Goal: Task Accomplishment & Management: Manage account settings

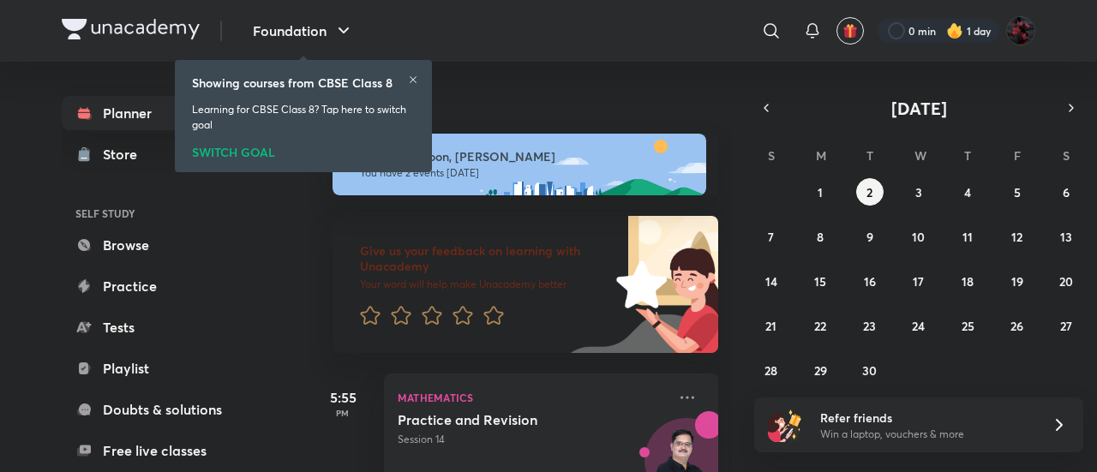
click at [238, 159] on div "SWITCH GOAL" at bounding box center [303, 149] width 223 height 19
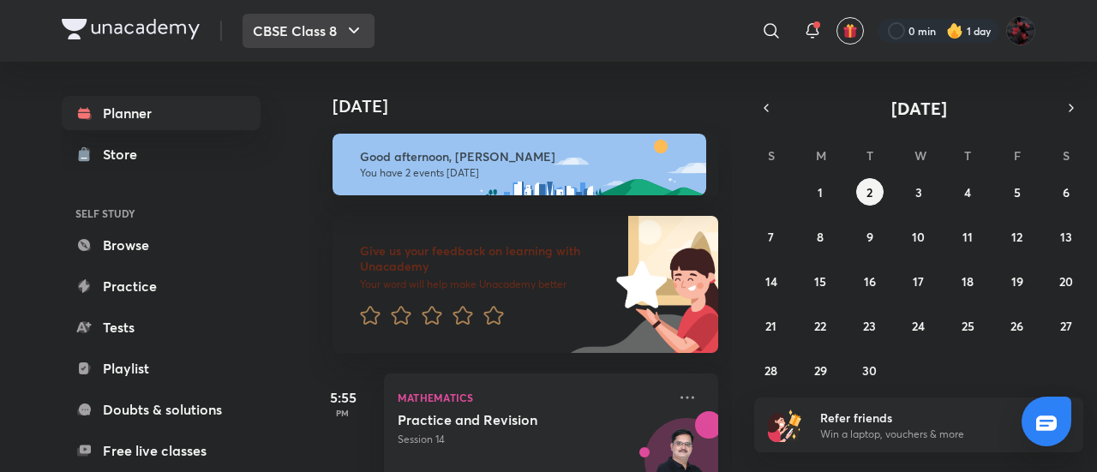
click at [308, 30] on button "CBSE Class 8" at bounding box center [308, 31] width 132 height 34
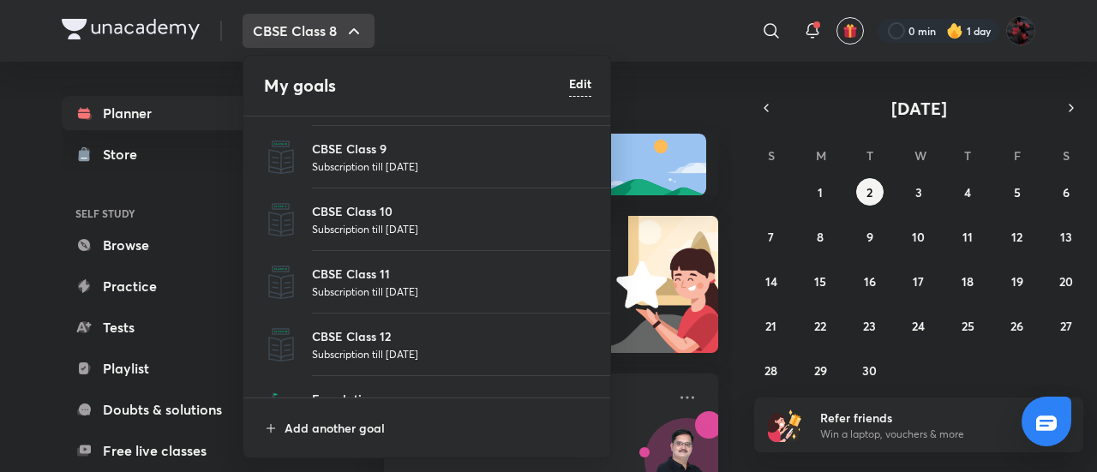
scroll to position [95, 0]
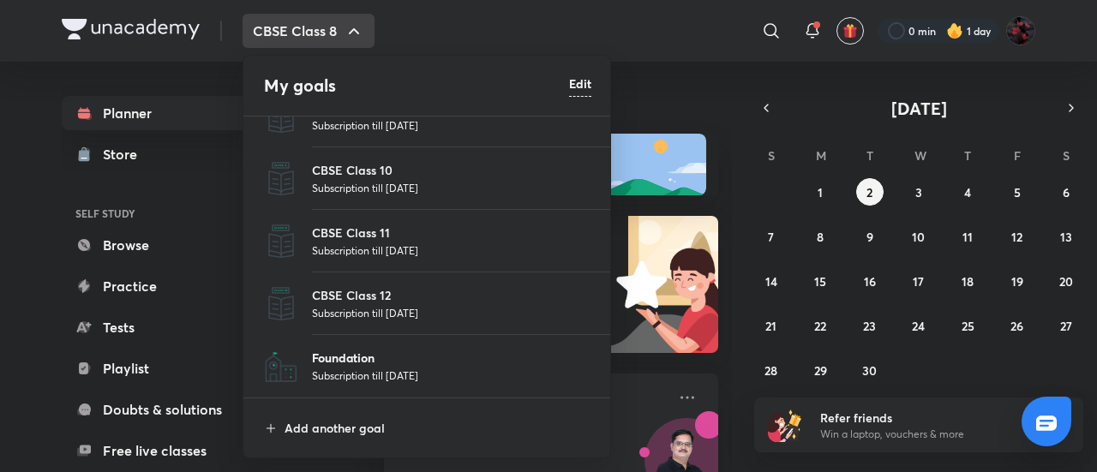
click at [359, 357] on p "Foundation" at bounding box center [451, 358] width 279 height 18
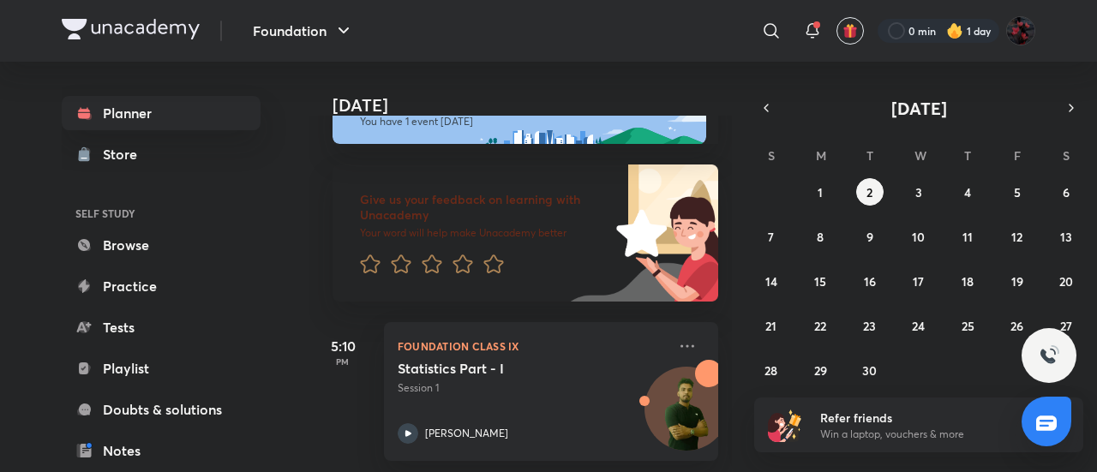
scroll to position [67, 0]
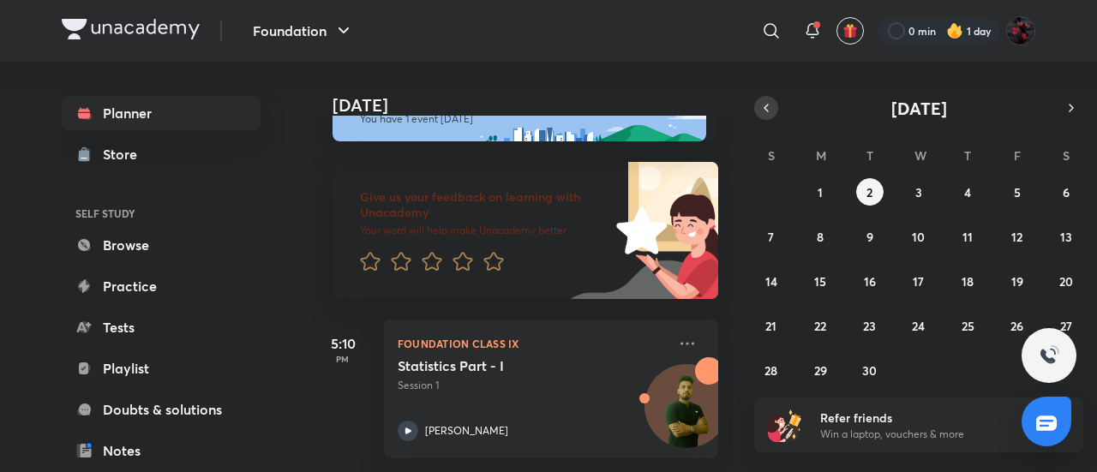
click at [768, 111] on icon "button" at bounding box center [766, 107] width 14 height 15
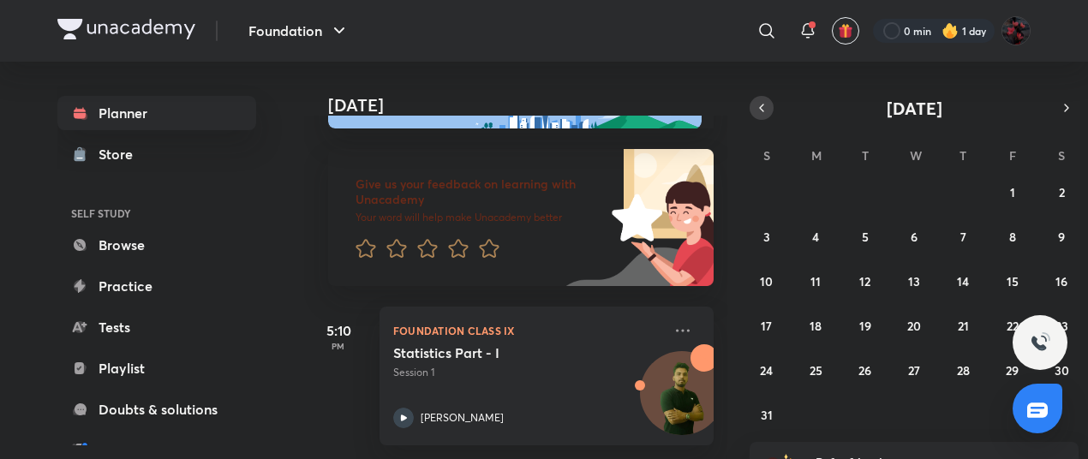
click at [768, 111] on icon "button" at bounding box center [762, 107] width 14 height 15
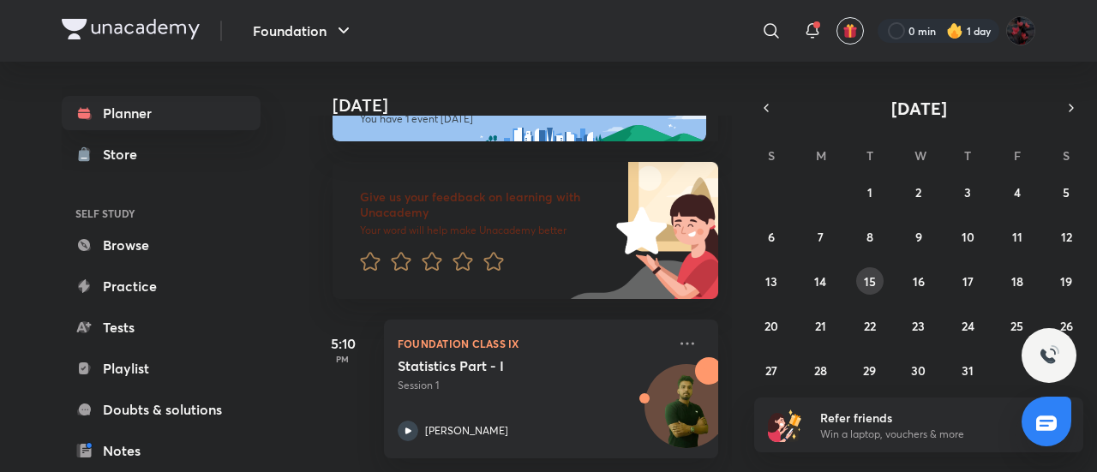
click at [872, 285] on abbr "15" at bounding box center [870, 281] width 12 height 16
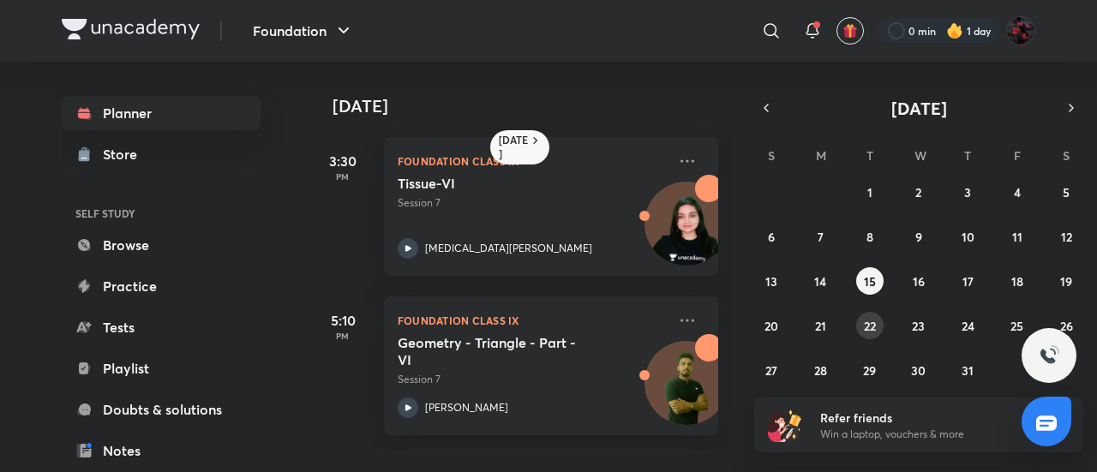
click at [865, 326] on abbr "22" at bounding box center [870, 326] width 12 height 16
click at [963, 325] on abbr "24" at bounding box center [967, 326] width 13 height 16
click at [1014, 328] on abbr "25" at bounding box center [1016, 326] width 13 height 16
